Goal: Communication & Community: Answer question/provide support

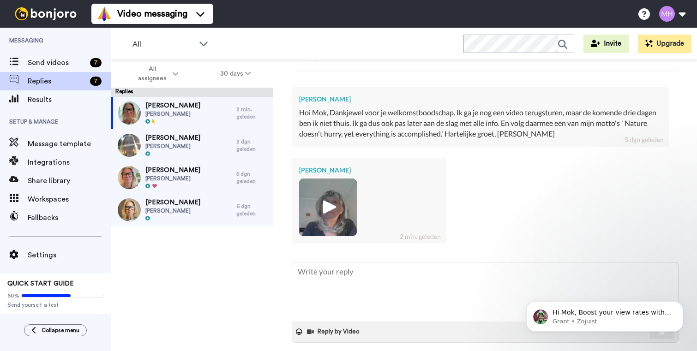
click at [325, 208] on img at bounding box center [327, 207] width 25 height 25
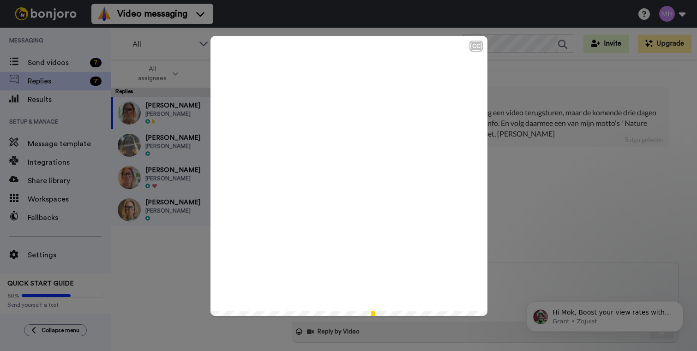
click at [344, 175] on icon "Play/Pause" at bounding box center [349, 176] width 24 height 44
click at [344, 156] on icon "Play/Pause" at bounding box center [349, 176] width 24 height 44
click at [340, 174] on icon at bounding box center [349, 176] width 24 height 24
click at [526, 200] on div "CC Play/Pause Voor nu een hele 1:24 / 1:24" at bounding box center [348, 175] width 697 height 351
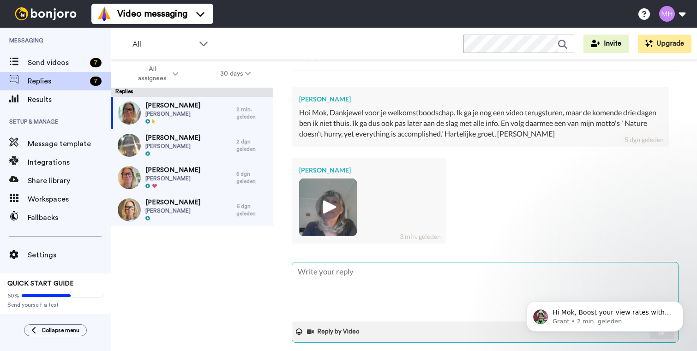
drag, startPoint x: 305, startPoint y: 272, endPoint x: 309, endPoint y: 274, distance: 5.0
click at [305, 272] on textarea at bounding box center [485, 292] width 386 height 59
type textarea "x"
type textarea "D"
type textarea "x"
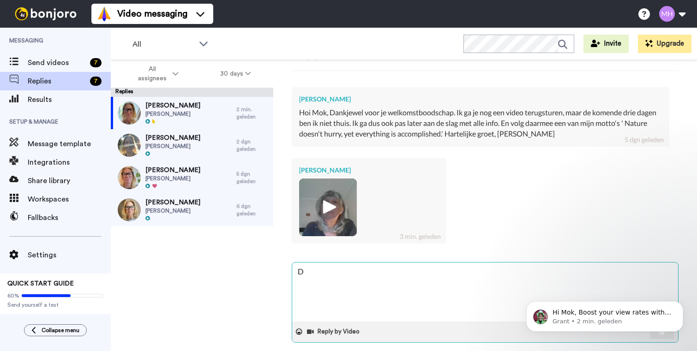
type textarea "Da"
type textarea "x"
type textarea "[PERSON_NAME]"
type textarea "x"
type textarea "Dank"
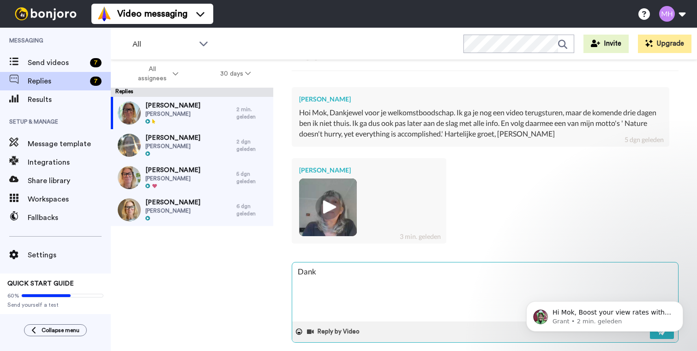
type textarea "x"
type textarea "Dankj"
type textarea "x"
type textarea "Dankje"
type textarea "x"
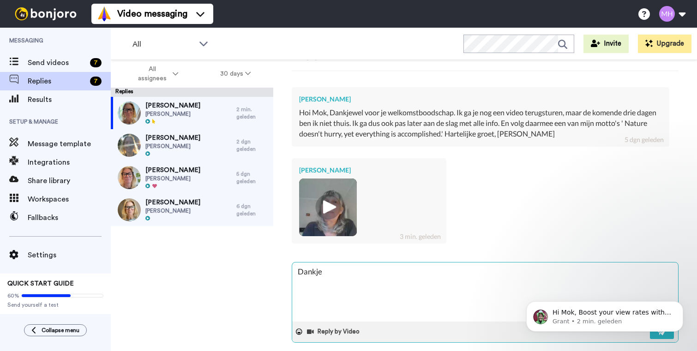
type textarea "Dankjew"
type textarea "x"
type textarea "Dankjewe"
type textarea "x"
type textarea "Dankjewel"
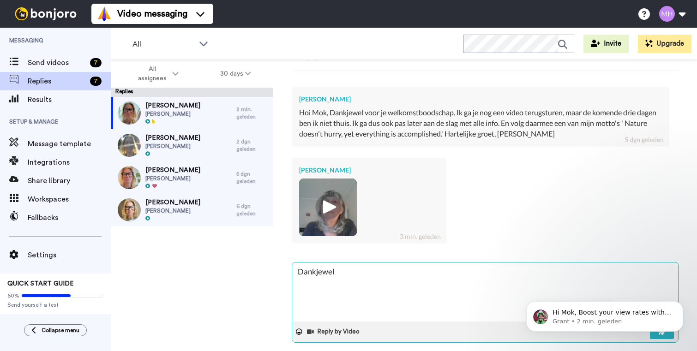
type textarea "x"
type textarea "Dankjewel"
type textarea "x"
type textarea "Dankjewel J"
type textarea "x"
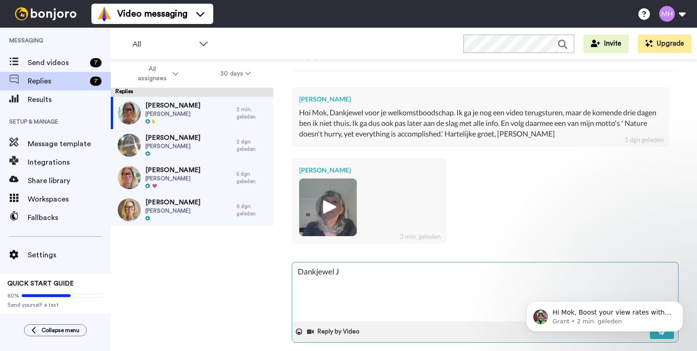
type textarea "Dankjewel Ja"
type textarea "x"
type textarea "Dankjewel Jac"
type textarea "x"
type textarea "Dankjewel Jacq"
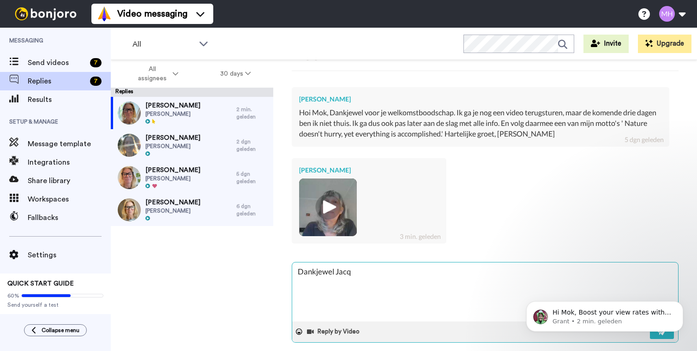
type textarea "x"
type textarea "[PERSON_NAME]"
type textarea "x"
type textarea "Dankjewel Jacque"
type textarea "x"
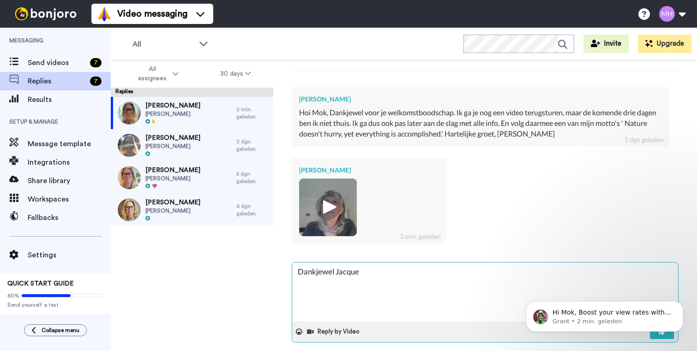
type textarea "[PERSON_NAME]"
type textarea "x"
type textarea "[PERSON_NAME]"
type textarea "x"
type textarea "[PERSON_NAME]"
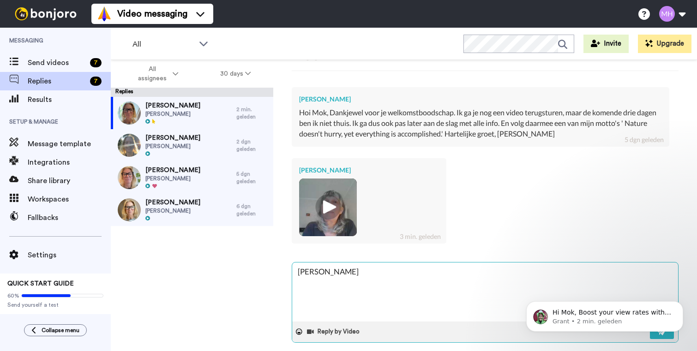
type textarea "x"
type textarea "Dankjewel [PERSON_NAME]"
type textarea "x"
type textarea "Dankjewel [PERSON_NAME]"
type textarea "x"
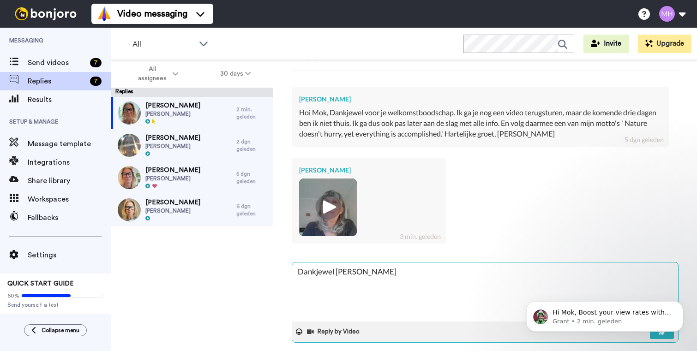
type textarea "Dankjewel [PERSON_NAME]"
type textarea "x"
type textarea "Dankjewel [PERSON_NAME]"
type textarea "x"
type textarea "Dankjewel [PERSON_NAME]"
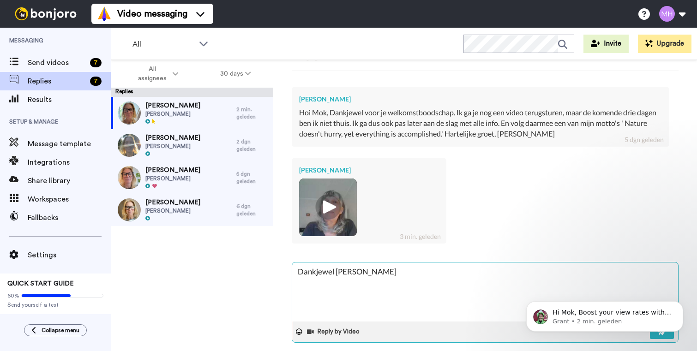
type textarea "x"
type textarea "Dankjewel [PERSON_NAME] voor"
type textarea "x"
type textarea "Dankjewel [PERSON_NAME] voor"
type textarea "x"
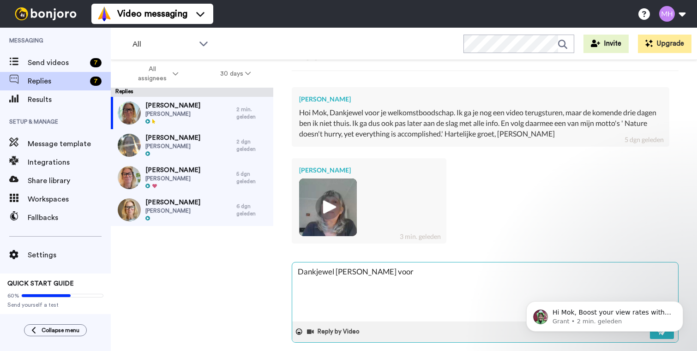
type textarea "Dankjewel [PERSON_NAME] voor j"
type textarea "x"
type textarea "Dankjewel [PERSON_NAME] voor je"
type textarea "x"
type textarea "Dankjewel [PERSON_NAME] voor je"
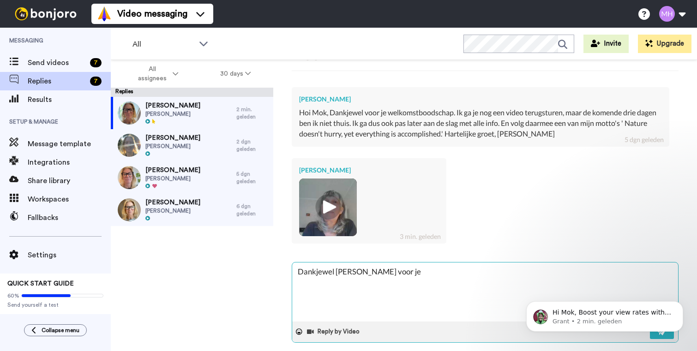
type textarea "x"
type textarea "Dankjewel [PERSON_NAME] voor je l"
type textarea "x"
type textarea "Dankjewel [PERSON_NAME] voor je le"
type textarea "x"
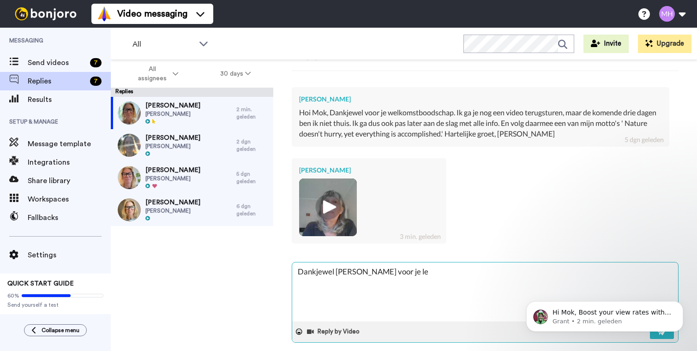
type textarea "Dankjewel [PERSON_NAME] voor je leu"
type textarea "x"
type textarea "Dankjewel [PERSON_NAME] voor je leuk"
type textarea "x"
type textarea "Dankjewel [PERSON_NAME] voor je leuke"
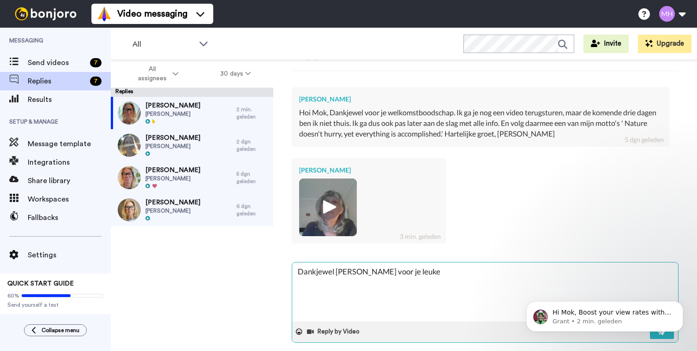
type textarea "x"
type textarea "Dankjewel [PERSON_NAME] voor je leuke"
type textarea "x"
type textarea "Dankjewel [PERSON_NAME] voor je leuke v"
type textarea "x"
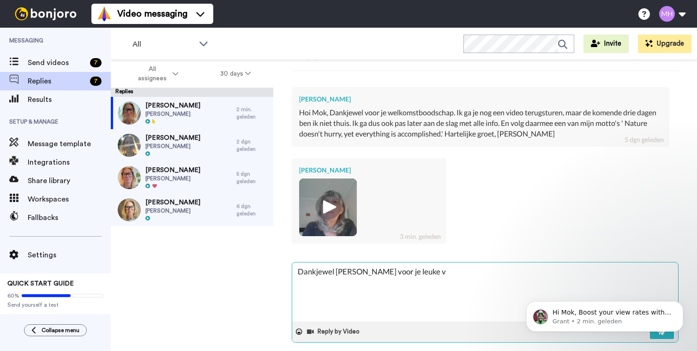
type textarea "Dankjewel [PERSON_NAME] voor je leuke vi"
type textarea "x"
type textarea "Dankjewel [PERSON_NAME] voor je leuke vid"
type textarea "x"
type textarea "Dankjewel [PERSON_NAME] voor je leuke vide"
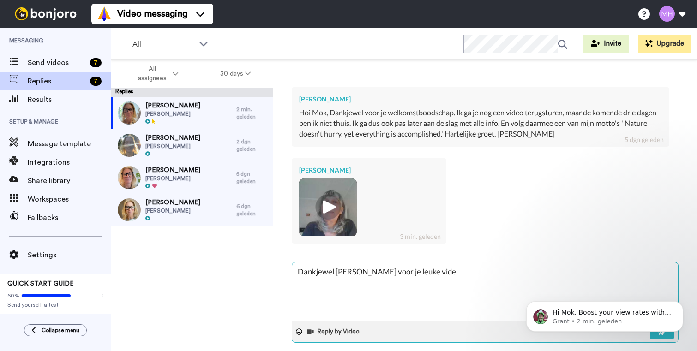
type textarea "x"
type textarea "Dankjewel [PERSON_NAME] voor je leuke video"
type textarea "x"
type textarea "Dankjewel [PERSON_NAME] voor je leuke video."
type textarea "x"
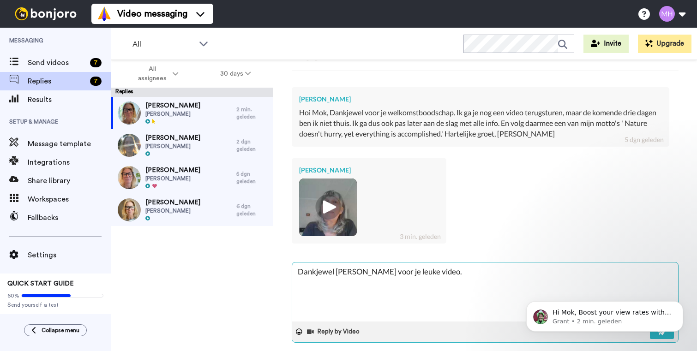
type textarea "Dankjewel [PERSON_NAME] voor je leuke video."
type textarea "x"
type textarea "Dankjewel [PERSON_NAME] voor je leuke video. H"
type textarea "x"
type textarea "Dankjewel [PERSON_NAME] voor je leuke video. He"
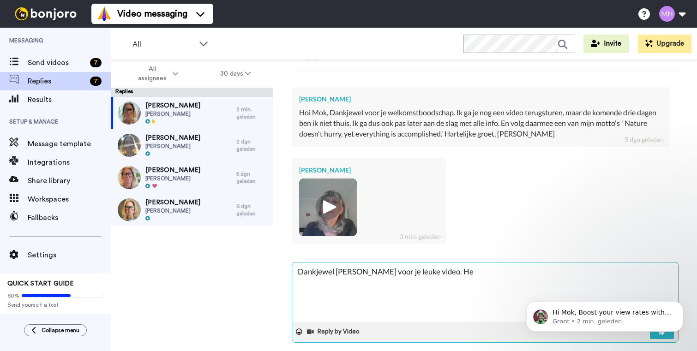
type textarea "x"
type textarea "Dankjewel [PERSON_NAME] voor je leuke video. Hee"
type textarea "x"
type textarea "Dankjewel [PERSON_NAME] voor je leuke video. Heel"
type textarea "x"
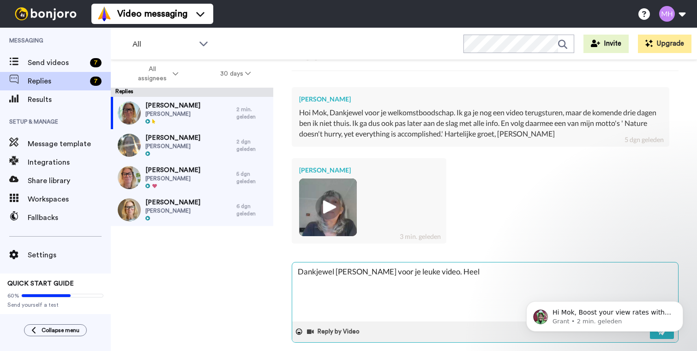
type textarea "Dankjewel [PERSON_NAME] voor je leuke video. Heel"
type textarea "x"
type textarea "Dankjewel [PERSON_NAME] voor je leuke video. Heel v"
type textarea "x"
type textarea "Dankjewel [PERSON_NAME] voor je leuke video. Heel ve"
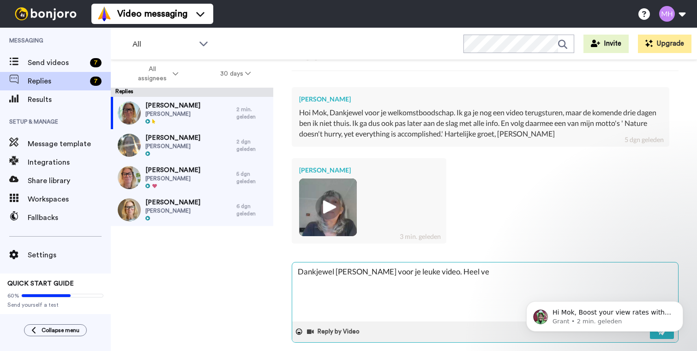
type textarea "x"
type textarea "Dankjewel [PERSON_NAME] voor je leuke video. Heel vee"
type textarea "x"
type textarea "Dankjewel [PERSON_NAME] voor je leuke video. Heel veel"
type textarea "x"
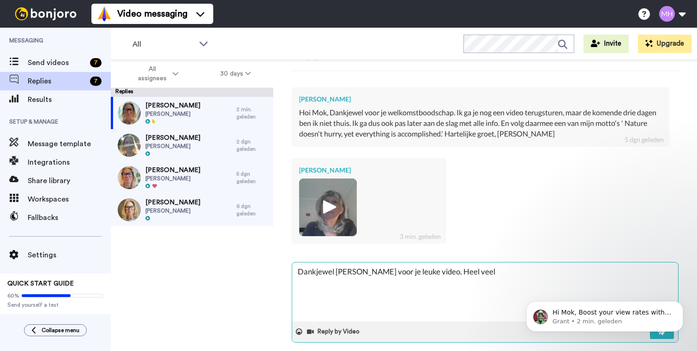
type textarea "Dankjewel [PERSON_NAME] voor je leuke video. Heel veel"
type textarea "x"
type textarea "Dankjewel [PERSON_NAME] voor je leuke video. Heel veel p"
type textarea "x"
type textarea "Dankjewel [PERSON_NAME] voor je leuke video. Heel veel"
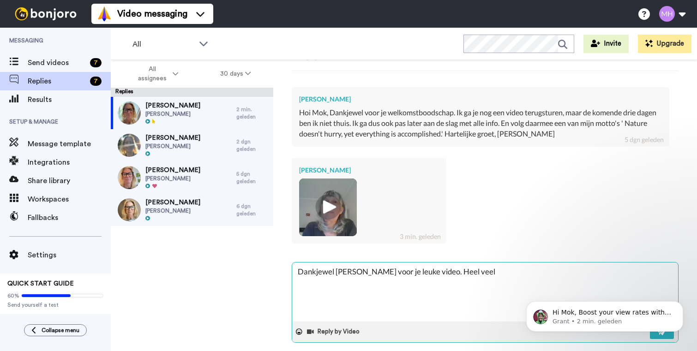
type textarea "x"
type textarea "Dankjewel [PERSON_NAME] voor je leuke video. Heel veel s"
type textarea "x"
type textarea "Dankjewel [PERSON_NAME] voor je leuke video. Heel veel su"
type textarea "x"
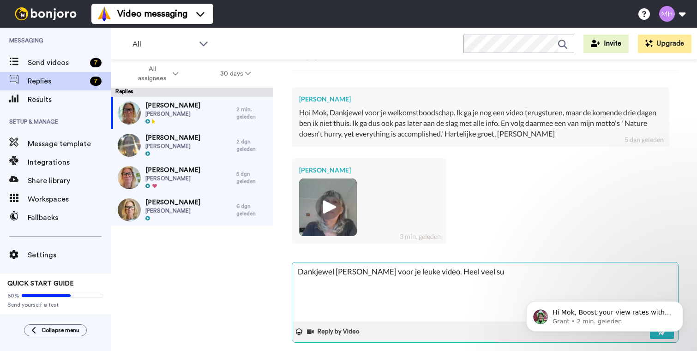
type textarea "Dankjewel [PERSON_NAME] voor je leuke video. Heel veel suc"
type textarea "x"
type textarea "Dankjewel [PERSON_NAME] voor je leuke video. Heel veel succ"
type textarea "x"
type textarea "Dankjewel [PERSON_NAME] voor je leuke video. Heel veel succe"
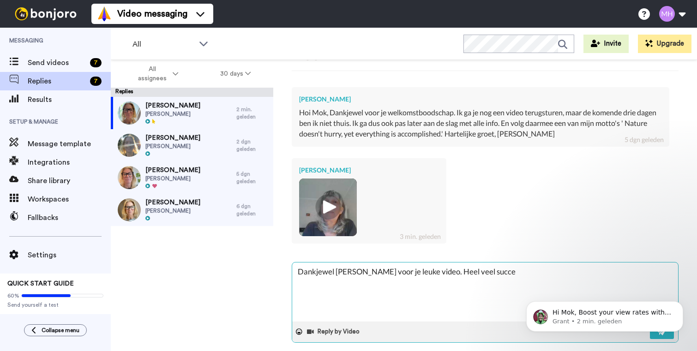
type textarea "x"
type textarea "Dankjewel [PERSON_NAME] voor je leuke video. Heel veel succes"
type textarea "x"
type textarea "Dankjewel [PERSON_NAME] voor je leuke video. Heel veel succes"
type textarea "x"
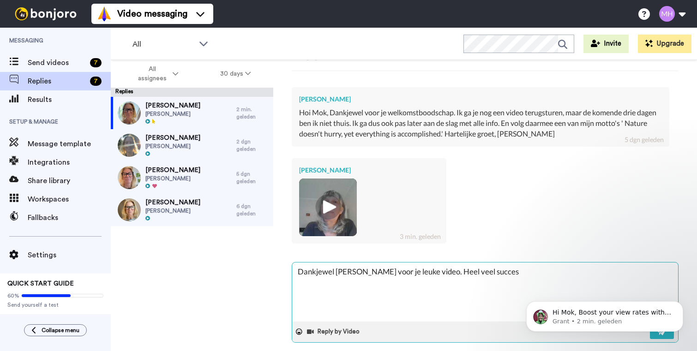
type textarea "Dankjewel [PERSON_NAME] voor je leuke video. Heel veel succes e"
type textarea "x"
type textarea "Dankjewel [PERSON_NAME] voor je leuke video. Heel veel succes en"
type textarea "x"
type textarea "Dankjewel [PERSON_NAME] voor je leuke video. Heel veel succes en"
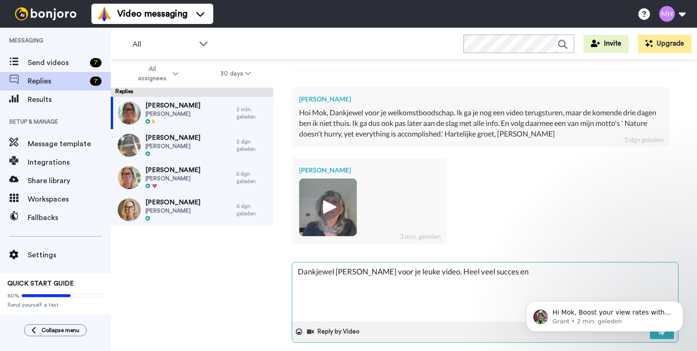
type textarea "x"
type textarea "Dankjewel [PERSON_NAME] voor je leuke video. Heel veel succes en p"
type textarea "x"
type textarea "Dankjewel [PERSON_NAME] voor je leuke video. Heel veel succes en pl"
type textarea "x"
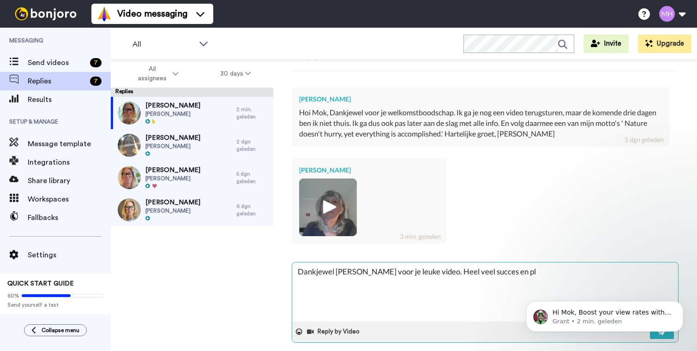
type textarea "Dankjewel [PERSON_NAME] voor je leuke video. Heel veel succes en ple"
type textarea "x"
type textarea "Dankjewel [PERSON_NAME] voor je leuke video. Heel veel succes en plez"
type textarea "x"
type textarea "Dankjewel [PERSON_NAME] voor je leuke video. Heel veel succes en plezi"
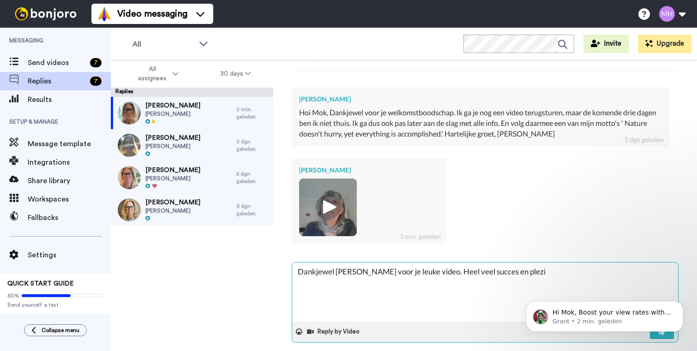
type textarea "x"
type textarea "Dankjewel [PERSON_NAME] voor je leuke video. Heel veel succes en plezie"
type textarea "x"
type textarea "Dankjewel [PERSON_NAME] voor je leuke video. Heel veel succes en plezier"
type textarea "x"
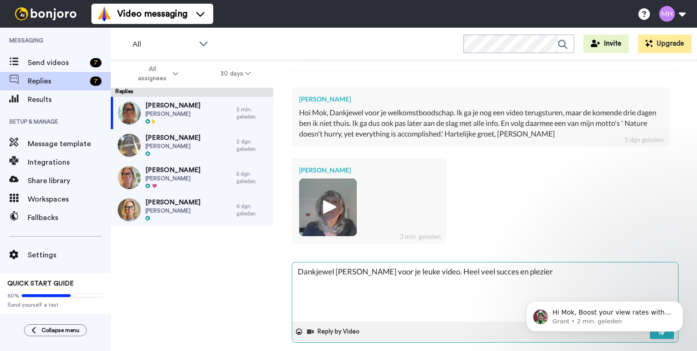
type textarea "Dankjewel [PERSON_NAME] voor je leuke video. Heel veel succes en plezier"
type textarea "x"
type textarea "Dankjewel [PERSON_NAME] voor je leuke video. [PERSON_NAME] veel succes en plezi…"
type textarea "x"
type textarea "Dankjewel [PERSON_NAME] voor je leuke video. Heel veel succes en plezier me"
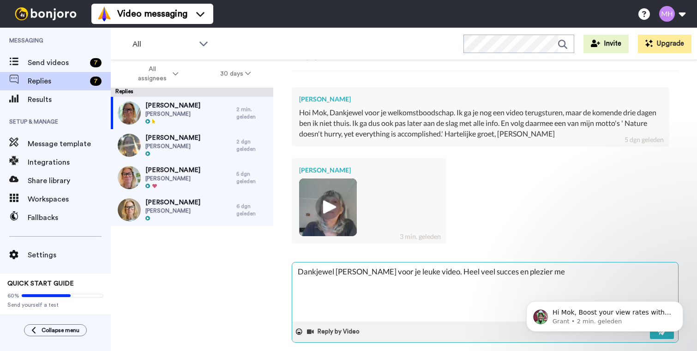
type textarea "x"
type textarea "Dankjewel [PERSON_NAME] voor je leuke video. [PERSON_NAME] veel succes en plezi…"
type textarea "x"
type textarea "Dankjewel [PERSON_NAME] voor je leuke video. [PERSON_NAME] veel succes en plezi…"
type textarea "x"
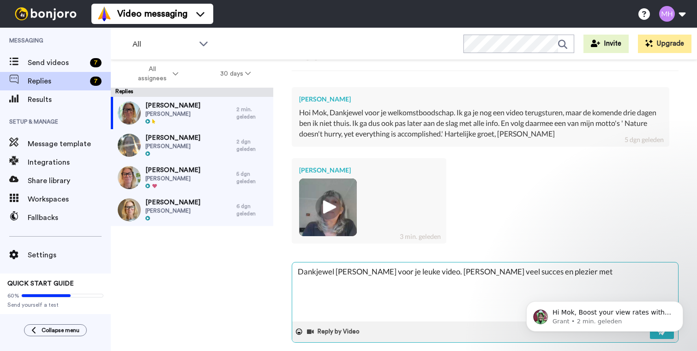
type textarea "Dankjewel [PERSON_NAME] voor je leuke video. [PERSON_NAME] veel succes en plezi…"
type textarea "x"
type textarea "Dankjewel [PERSON_NAME] voor je leuke video. [PERSON_NAME] veel succes en plezi…"
type textarea "x"
type textarea "Dankjewel [PERSON_NAME] voor je leuke video. [PERSON_NAME] veel succes en plezi…"
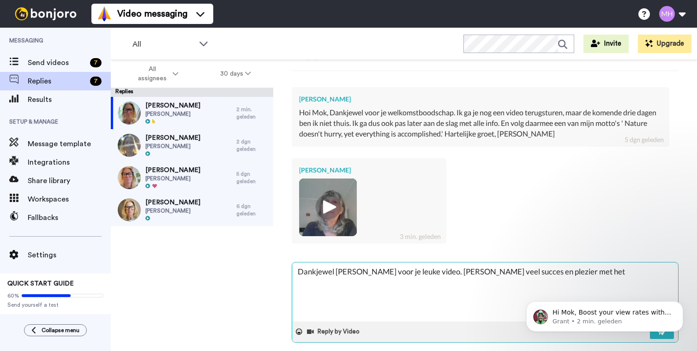
type textarea "x"
type textarea "Dankjewel [PERSON_NAME] voor je leuke video. [PERSON_NAME] veel succes en plezi…"
type textarea "x"
type textarea "Dankjewel [PERSON_NAME] voor je leuke video. [PERSON_NAME] veel succes en plezi…"
type textarea "x"
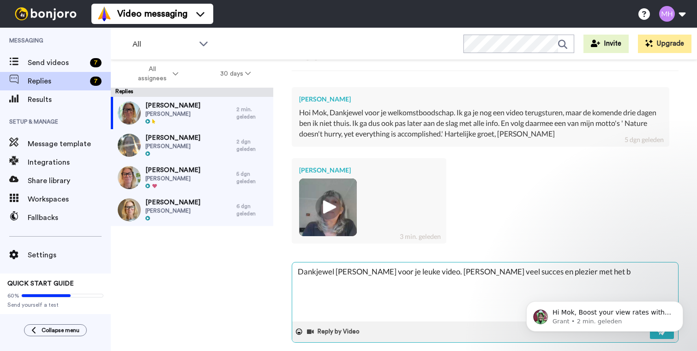
type textarea "Dankjewel [PERSON_NAME] voor je leuke video. [PERSON_NAME] veel succes en plezi…"
type textarea "x"
type textarea "Dankjewel [PERSON_NAME] voor je leuke video. [PERSON_NAME] veel succes en plezi…"
type textarea "x"
type textarea "Dankjewel [PERSON_NAME] voor je leuke video. [PERSON_NAME] veel succes en plezi…"
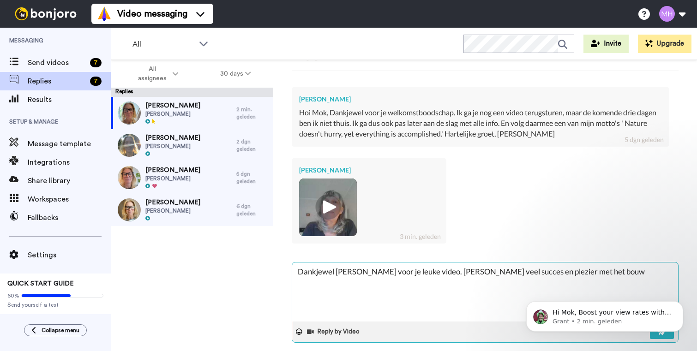
type textarea "x"
type textarea "Dankjewel [PERSON_NAME] voor je leuke video. [PERSON_NAME] veel succes en plezi…"
type textarea "x"
type textarea "Dankjewel [PERSON_NAME] voor je leuke video. [PERSON_NAME] veel succes en plezi…"
type textarea "x"
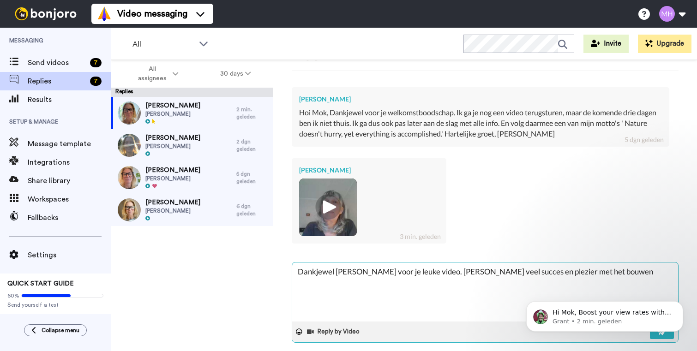
type textarea "Dankjewel [PERSON_NAME] voor je leuke video. [PERSON_NAME] veel succes en plezi…"
type textarea "x"
type textarea "Dankjewel [PERSON_NAME] voor je leuke video. [PERSON_NAME] veel succes en plezi…"
type textarea "x"
type textarea "Dankjewel [PERSON_NAME] voor je leuke video. [PERSON_NAME] veel succes en plezi…"
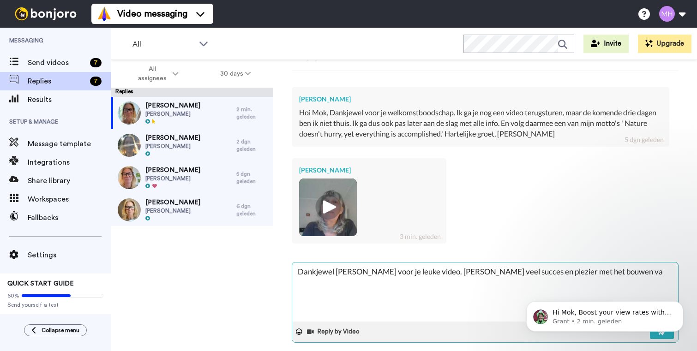
type textarea "x"
type textarea "Dankjewel [PERSON_NAME] voor je leuke video. [PERSON_NAME] veel succes en plezi…"
type textarea "x"
type textarea "Dankjewel [PERSON_NAME] voor je leuke video. [PERSON_NAME] veel succes en plezi…"
type textarea "x"
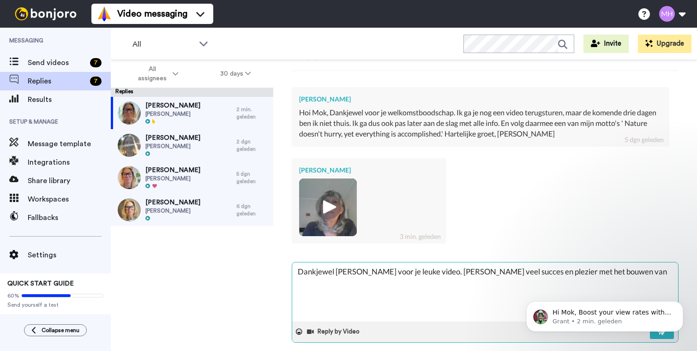
type textarea "Dankjewel [PERSON_NAME] voor je leuke video. [PERSON_NAME] veel succes en plezi…"
type textarea "x"
type textarea "Dankjewel [PERSON_NAME] voor je leuke video. [PERSON_NAME] veel succes en plezi…"
type textarea "x"
type textarea "Dankjewel [PERSON_NAME] voor je leuke video. [PERSON_NAME] veel succes en plezi…"
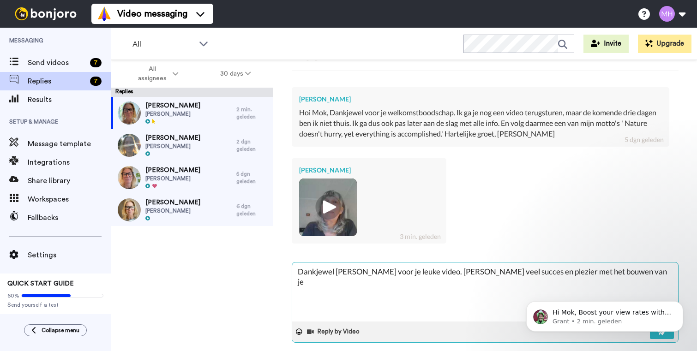
type textarea "x"
type textarea "Dankjewel [PERSON_NAME] voor je leuke video. [PERSON_NAME] veel succes en plezi…"
type textarea "x"
type textarea "Dankjewel [PERSON_NAME] voor je leuke video. [PERSON_NAME] veel succes en plezi…"
type textarea "x"
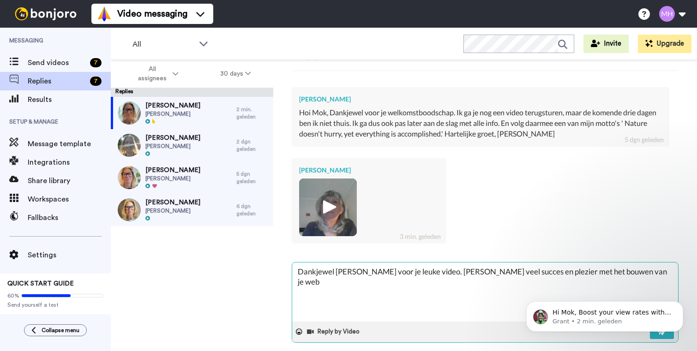
type textarea "Dankjewel [PERSON_NAME] voor je leuke video. [PERSON_NAME] veel succes en plezi…"
type textarea "x"
type textarea "Dankjewel [PERSON_NAME] voor je leuke video. [PERSON_NAME] veel succes en plezi…"
type textarea "x"
type textarea "Dankjewel [PERSON_NAME] voor je leuke video. [PERSON_NAME] veel succes en plezi…"
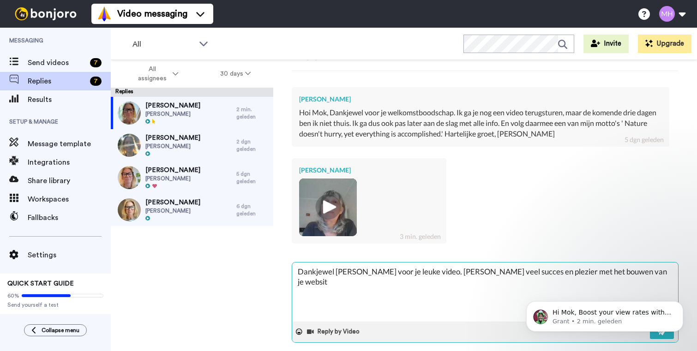
type textarea "x"
type textarea "Dankjewel [PERSON_NAME] voor je leuke video. [PERSON_NAME] veel succes en plezi…"
click at [300, 333] on icon at bounding box center [299, 332] width 6 height 6
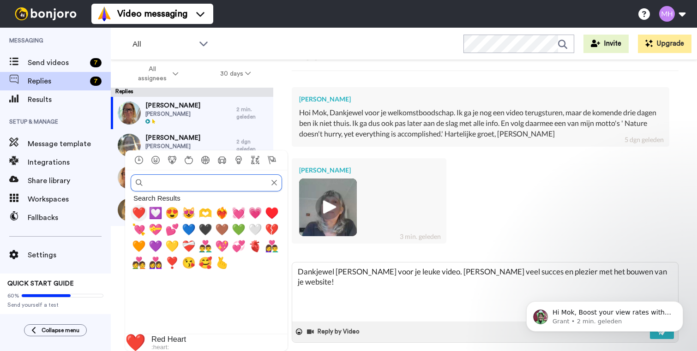
click at [139, 212] on span "❤️" at bounding box center [139, 213] width 14 height 13
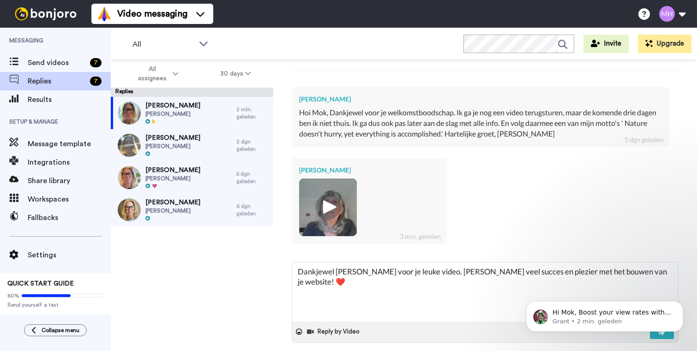
click at [652, 337] on body "Hi Mok, Boost your view rates with automatic re-sends of unviewed messages! We'…" at bounding box center [604, 314] width 177 height 57
click at [679, 303] on icon "Dismiss notification" at bounding box center [680, 303] width 3 height 3
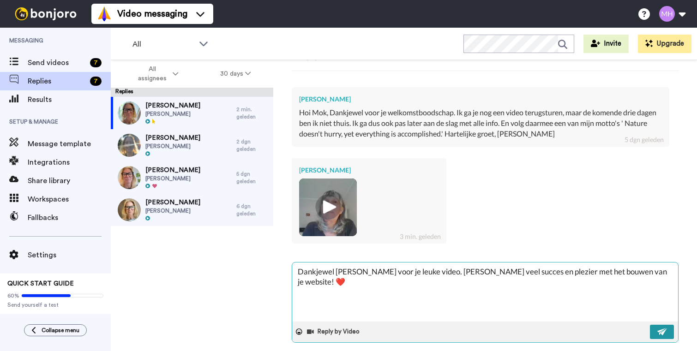
click at [658, 333] on img at bounding box center [663, 331] width 10 height 7
